Goal: Navigation & Orientation: Find specific page/section

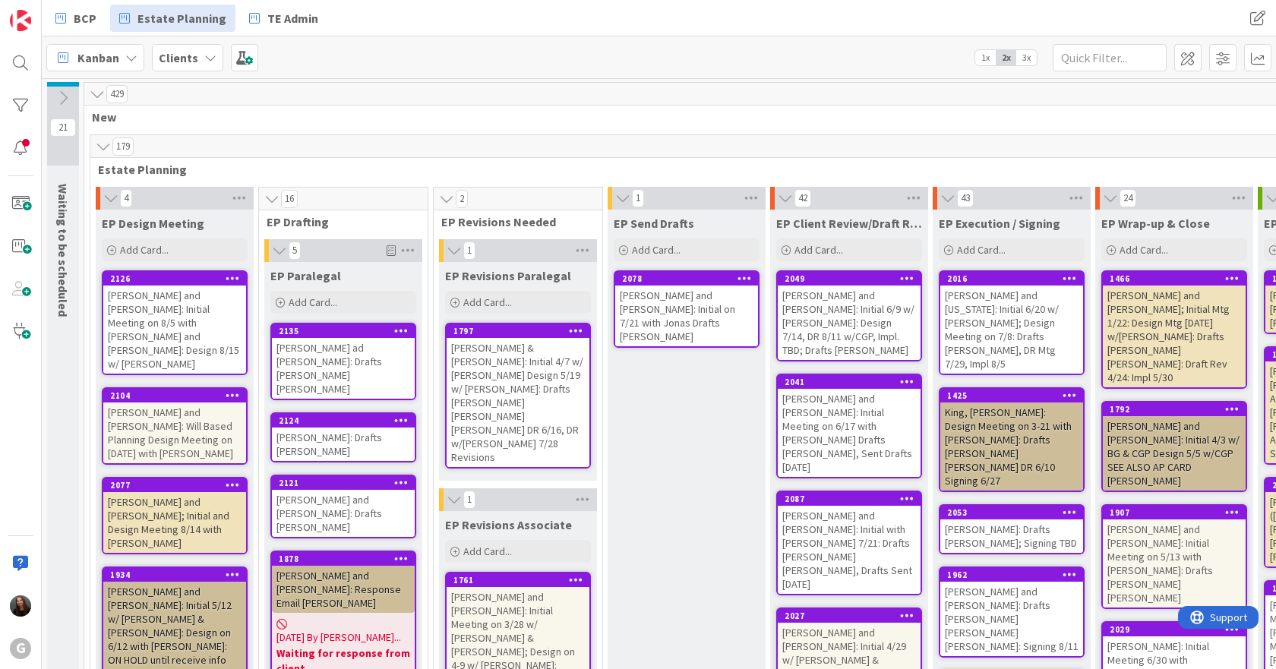
click at [528, 374] on div "[PERSON_NAME] & [PERSON_NAME]: Initial 4/7 w/ [PERSON_NAME] Design 5/19 w/ [PER…" at bounding box center [517, 402] width 143 height 129
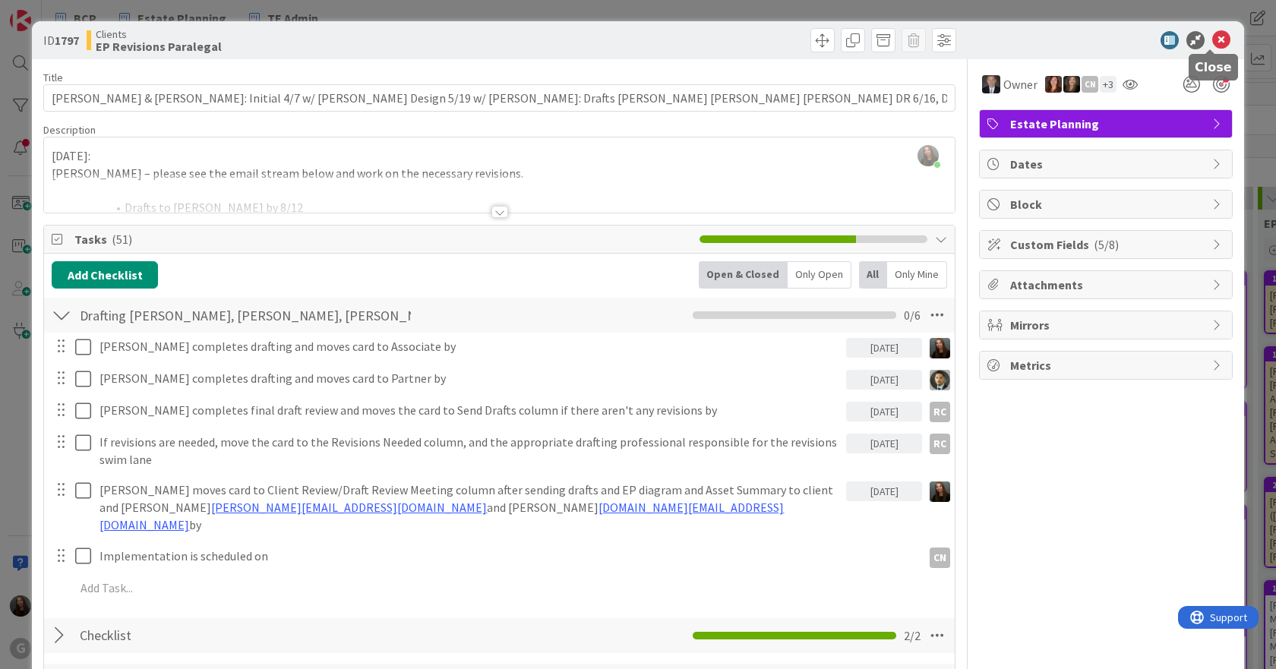
click at [1165, 39] on icon at bounding box center [1221, 40] width 18 height 18
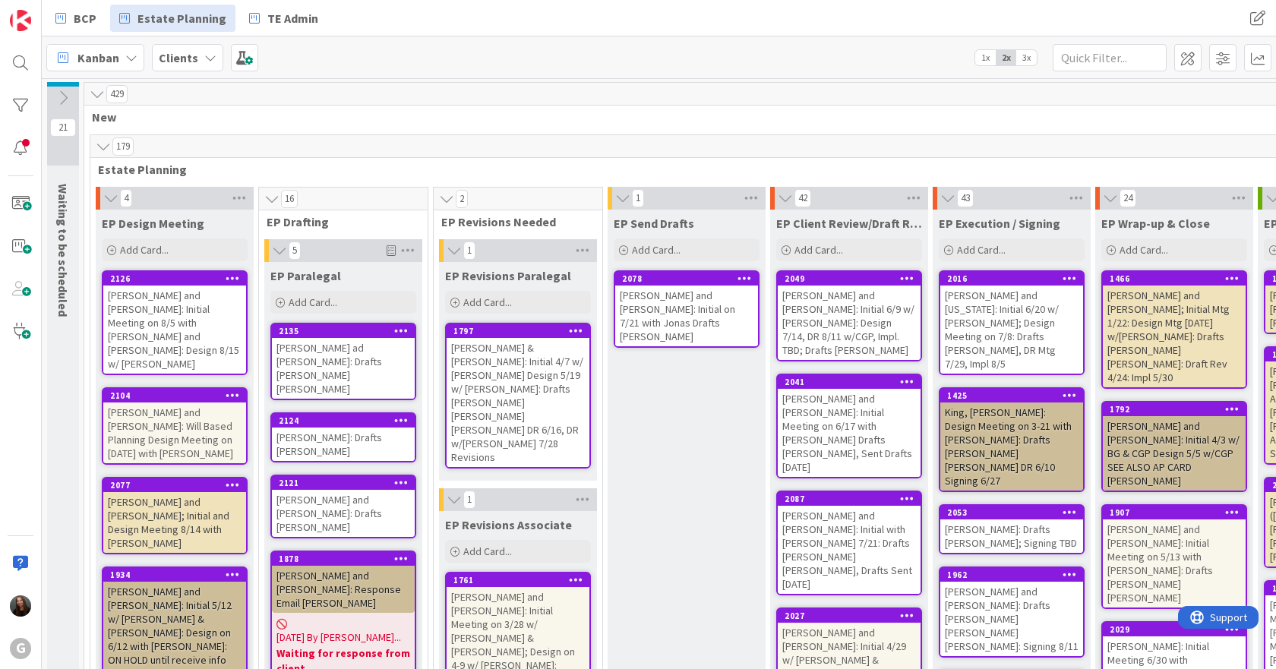
click at [538, 367] on div "[PERSON_NAME] & [PERSON_NAME]: Initial 4/7 w/ [PERSON_NAME] Design 5/19 w/ [PER…" at bounding box center [517, 402] width 143 height 129
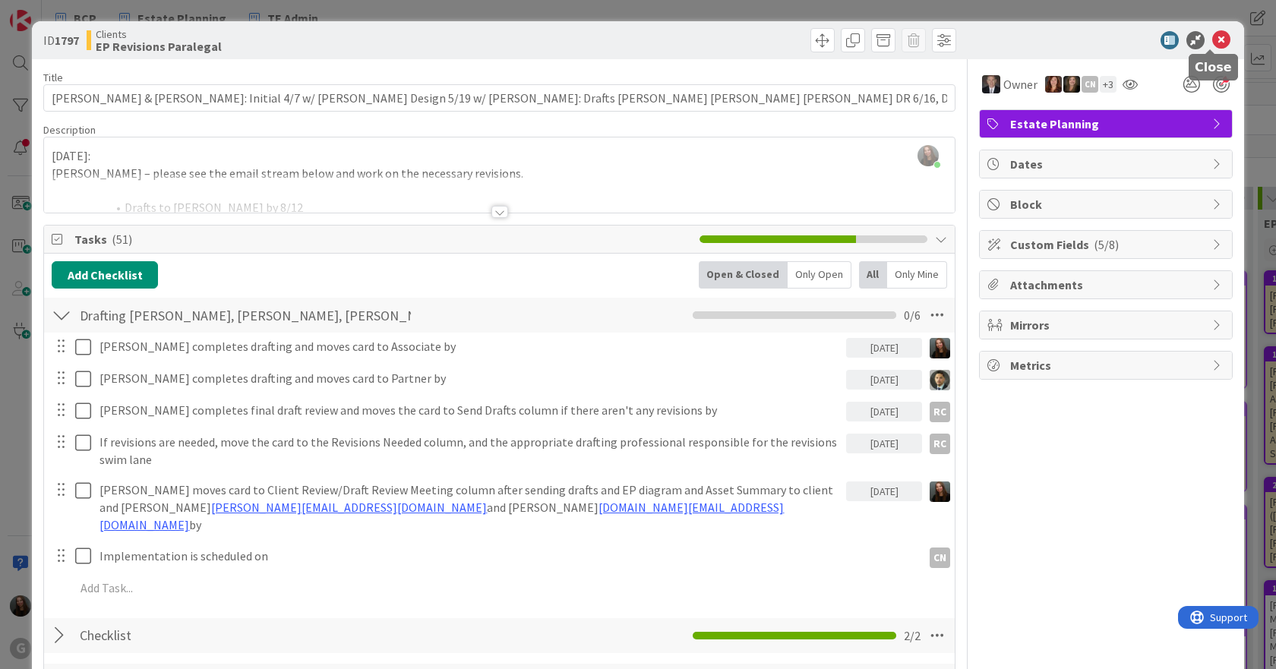
click at [1165, 39] on icon at bounding box center [1221, 40] width 18 height 18
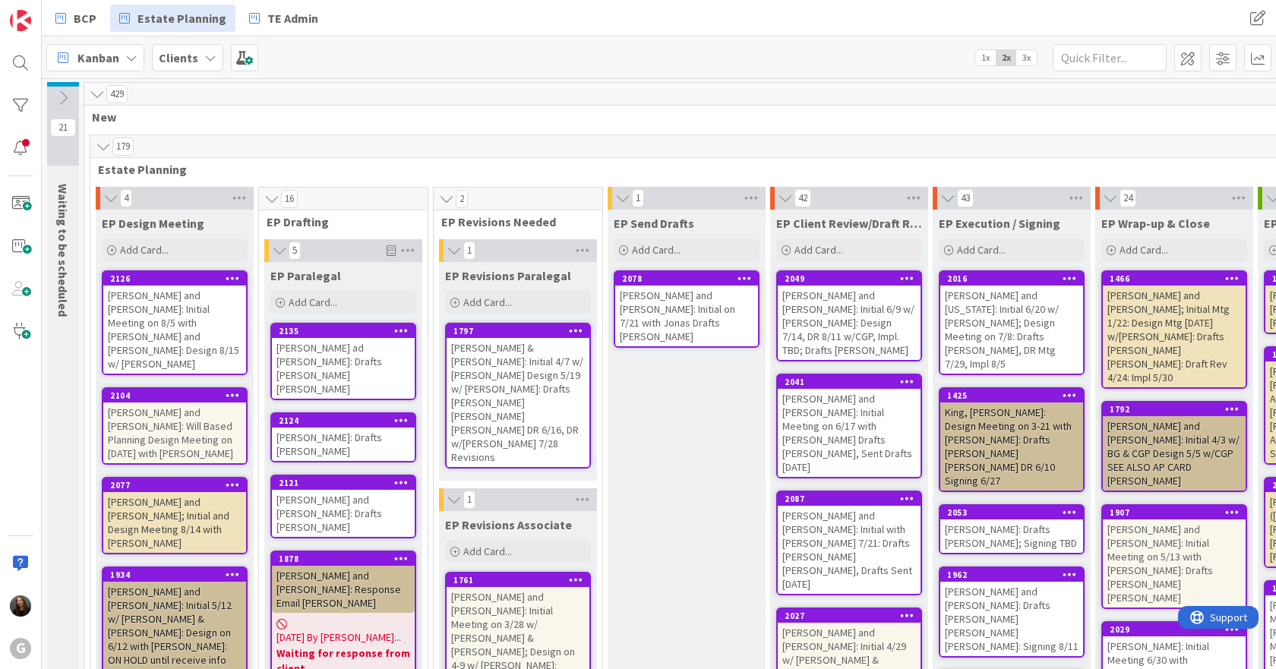
click at [554, 358] on div "[PERSON_NAME] & [PERSON_NAME]: Initial 4/7 w/ [PERSON_NAME] Design 5/19 w/ [PER…" at bounding box center [517, 402] width 143 height 129
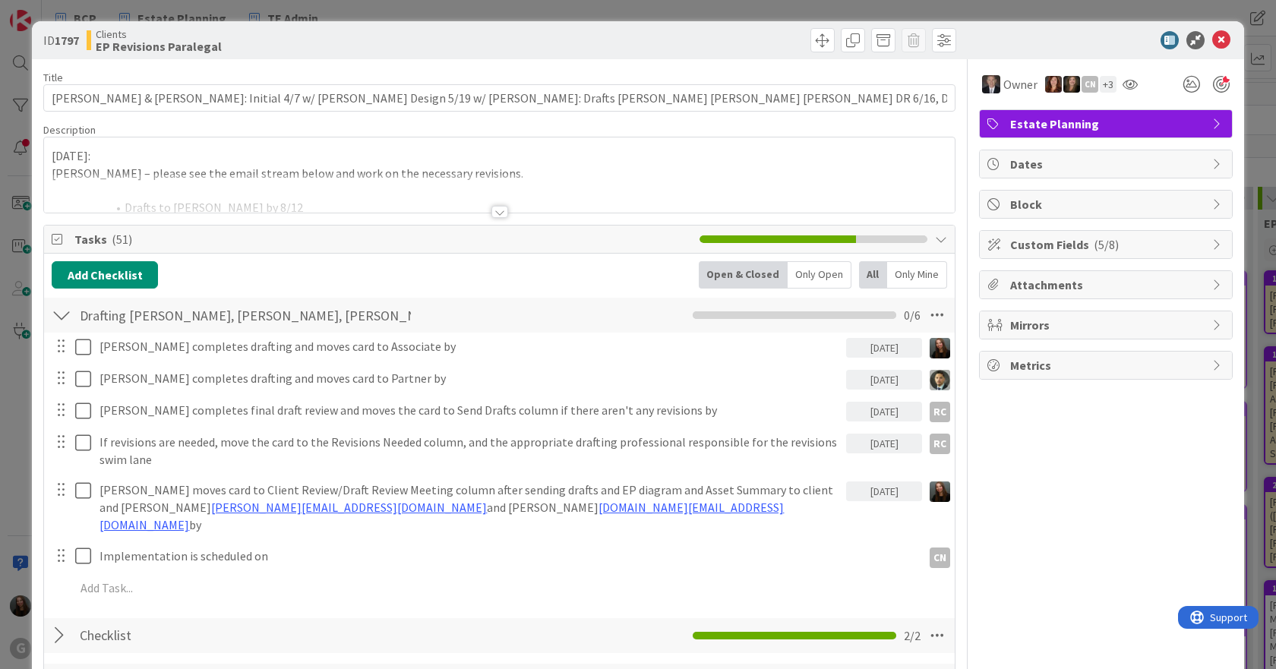
click at [494, 208] on div at bounding box center [499, 212] width 17 height 12
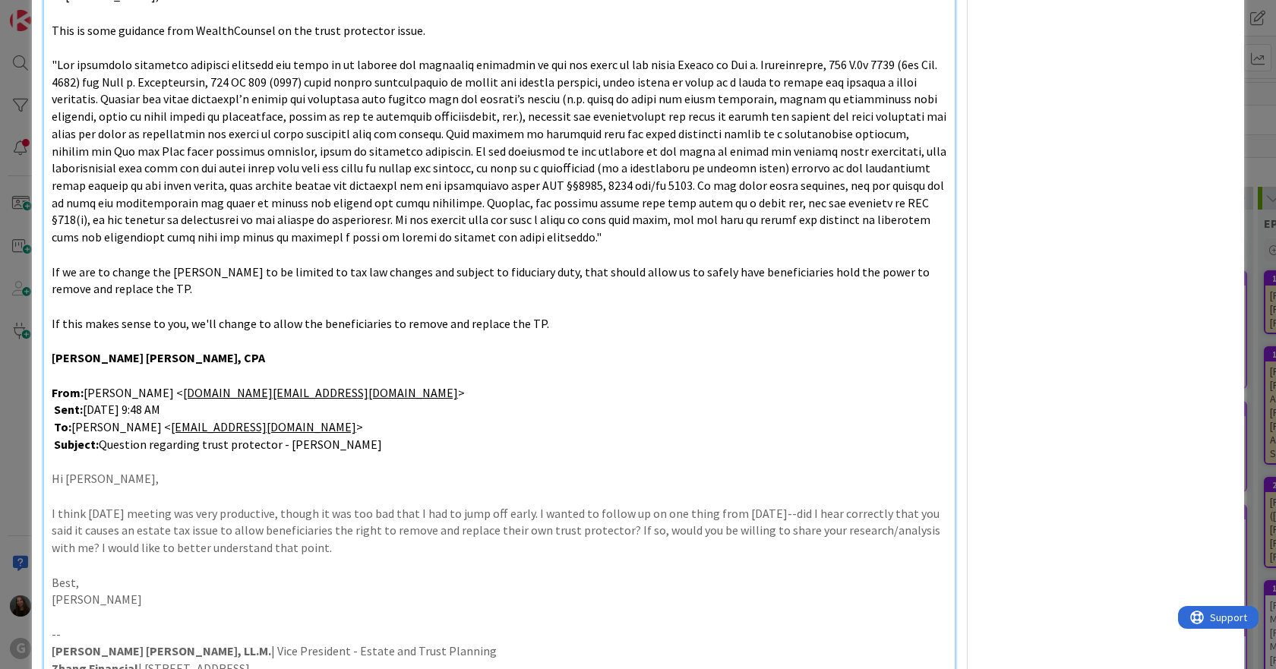
scroll to position [759, 0]
